Goal: Check status: Check status

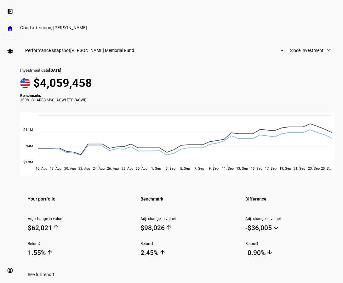
scroll to position [0, 17]
click at [55, 73] on span "[DATE]" at bounding box center [55, 70] width 12 height 5
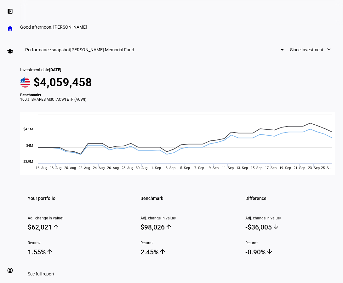
scroll to position [0, 0]
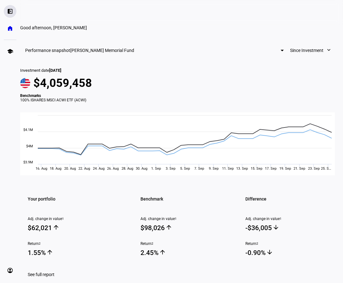
click at [10, 8] on eth-mat-symbol "left_panel_open" at bounding box center [10, 11] width 6 height 6
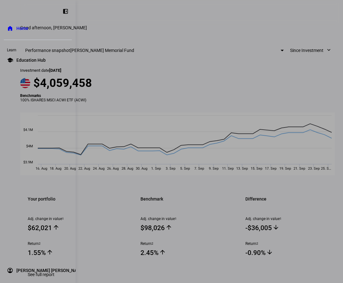
click at [113, 59] on div at bounding box center [171, 141] width 343 height 283
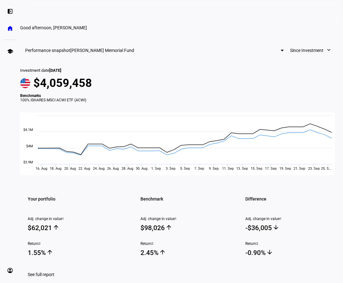
scroll to position [0, 20]
click at [290, 57] on span "Since Investment" at bounding box center [306, 50] width 33 height 13
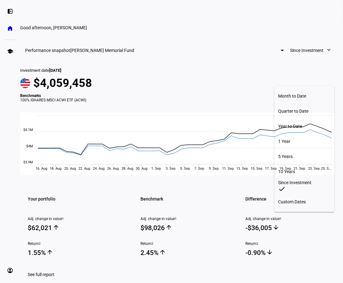
click at [283, 82] on div at bounding box center [171, 141] width 343 height 283
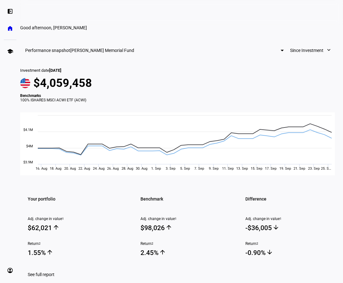
scroll to position [10, 20]
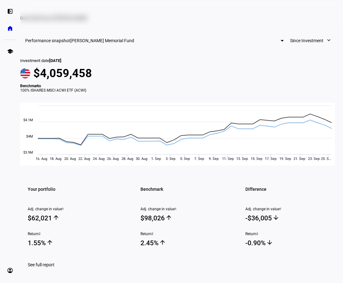
click at [134, 43] on span "[PERSON_NAME] Memorial Fund" at bounding box center [102, 40] width 64 height 5
click at [34, 71] on div at bounding box center [171, 141] width 343 height 283
click at [38, 43] on h3 "Performance snapshot" at bounding box center [47, 40] width 45 height 5
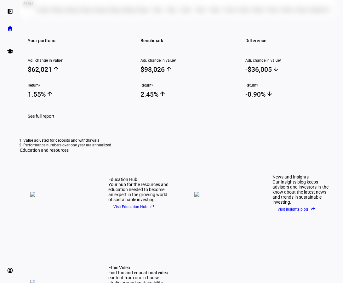
scroll to position [175, 0]
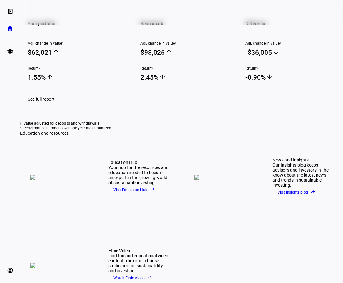
click at [48, 107] on span at bounding box center [41, 99] width 42 height 15
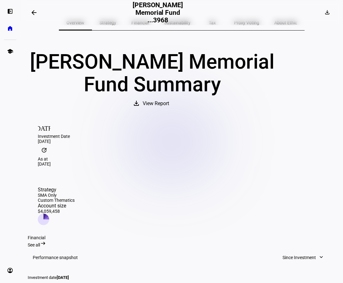
scroll to position [10, 0]
click at [75, 186] on div "Strategy" at bounding box center [56, 189] width 37 height 6
click at [49, 213] on icon at bounding box center [46, 216] width 6 height 6
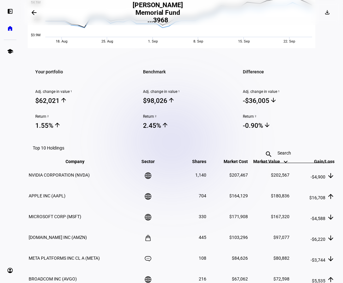
scroll to position [395, 0]
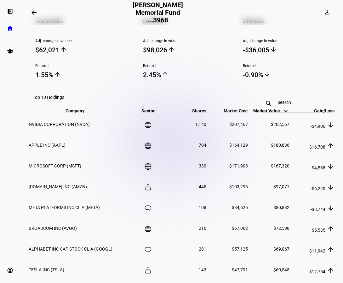
click at [52, 95] on eth-data-table-title "Top 10 Holdings" at bounding box center [48, 97] width 31 height 5
click at [65, 111] on span "Company keyboard_arrow_down keyboard_arrow_up" at bounding box center [79, 110] width 28 height 5
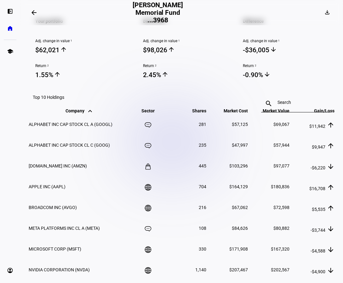
click at [65, 111] on span "Company keyboard_arrow_down keyboard_arrow_up" at bounding box center [79, 110] width 28 height 5
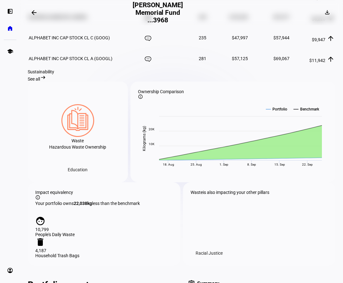
scroll to position [655, 0]
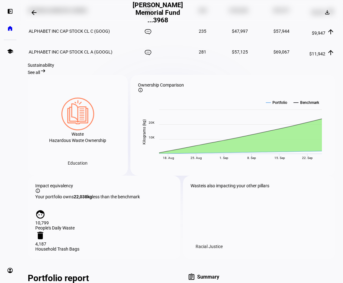
click at [40, 75] on span "See all" at bounding box center [34, 72] width 12 height 5
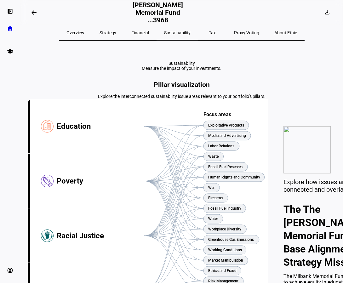
click at [84, 31] on span "Overview" at bounding box center [75, 33] width 18 height 4
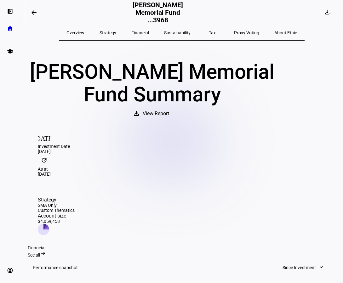
click at [65, 163] on div "[DATE] Investment Date [DATE] update As at [DATE]" at bounding box center [182, 153] width 308 height 65
click at [75, 197] on div "Strategy SMA Only Custom Thematics Account size $4,059,458" at bounding box center [56, 216] width 37 height 38
click at [169, 121] on span "View Report" at bounding box center [156, 113] width 26 height 15
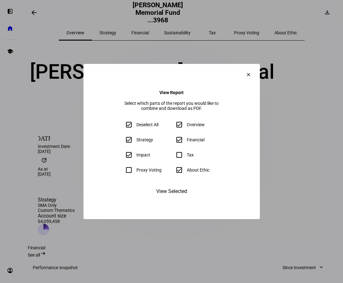
click at [182, 195] on span "View Selected" at bounding box center [171, 191] width 31 height 15
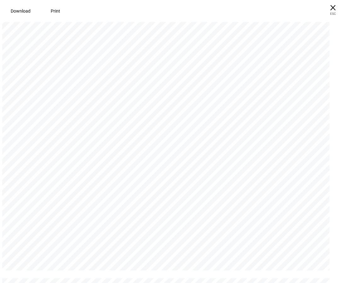
scroll to position [1469, 0]
